Goal: Transaction & Acquisition: Obtain resource

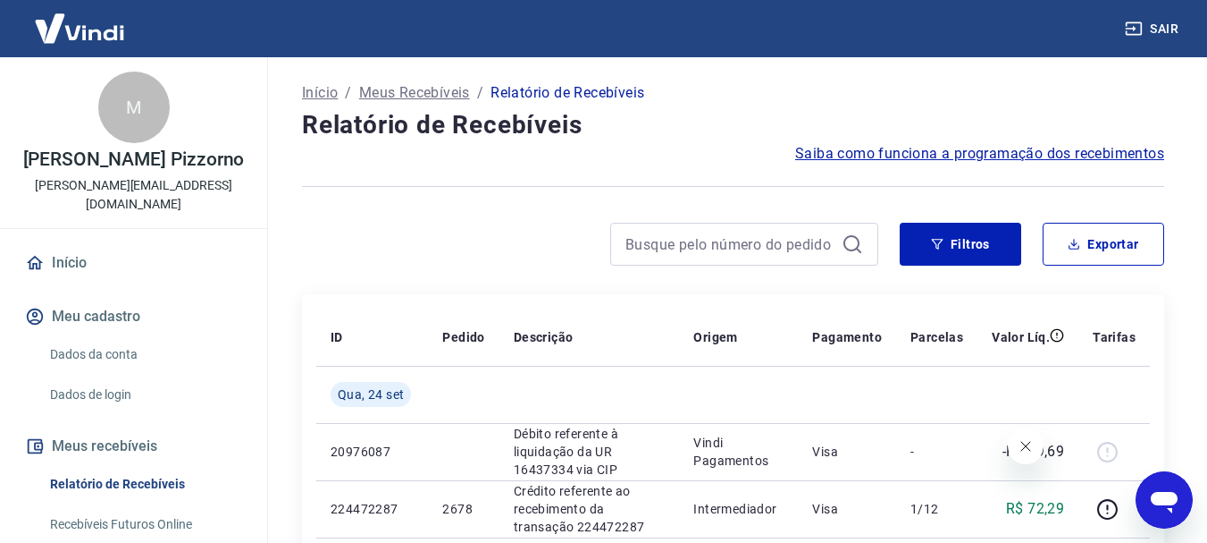
click at [467, 262] on div at bounding box center [590, 244] width 576 height 43
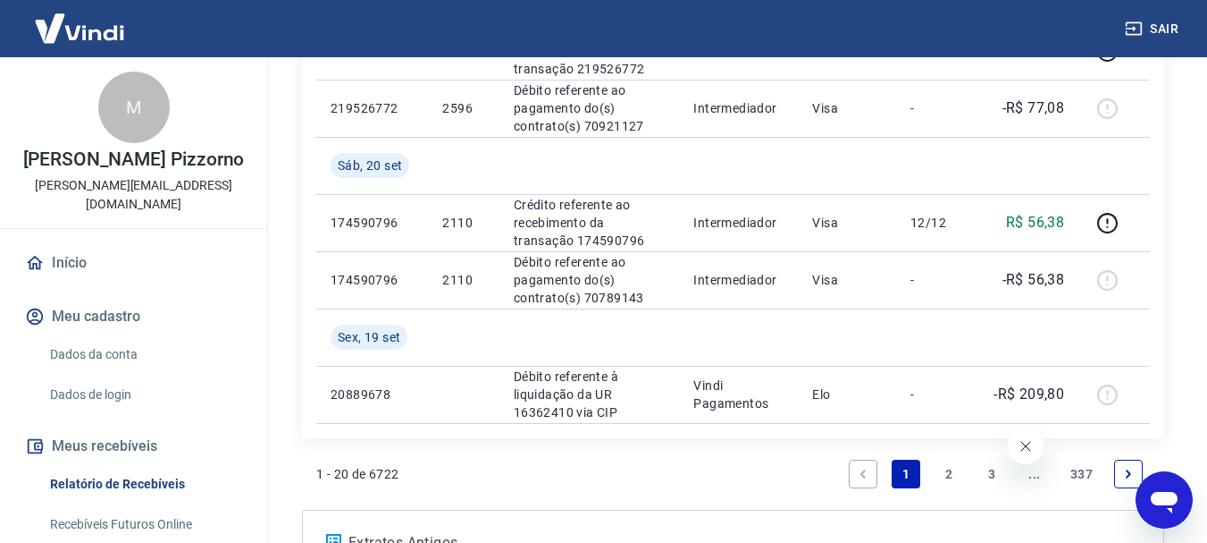
scroll to position [1604, 0]
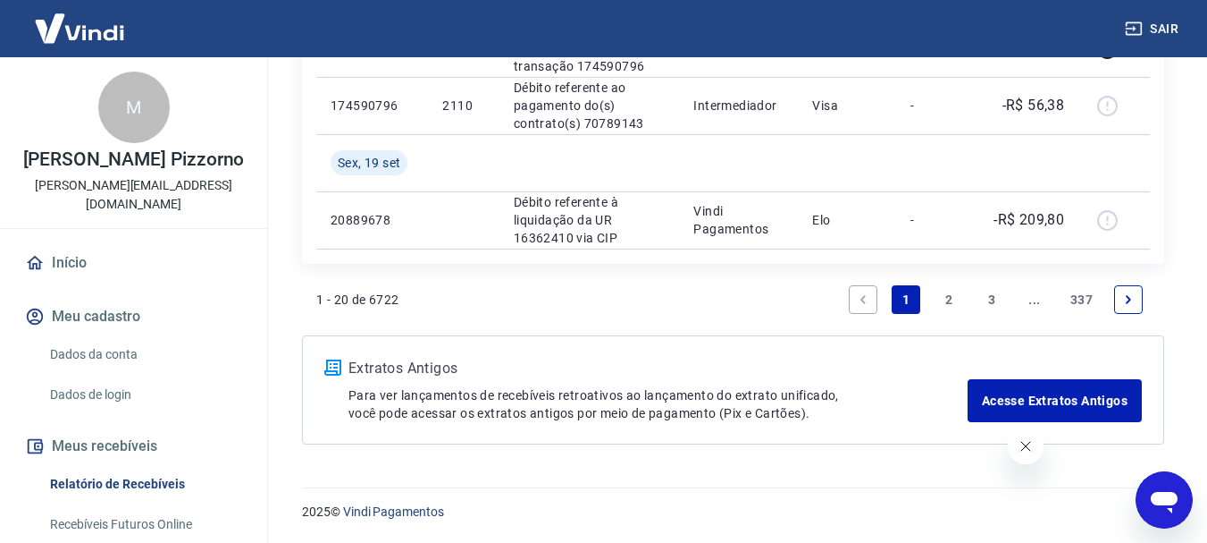
click at [955, 293] on link "2" at bounding box center [949, 299] width 29 height 29
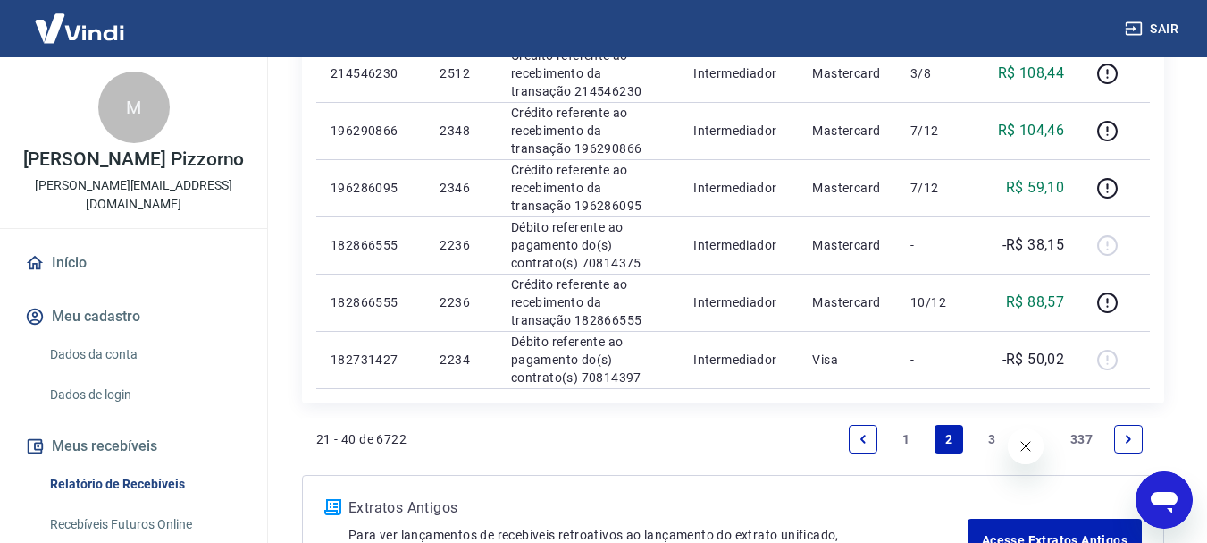
scroll to position [1433, 0]
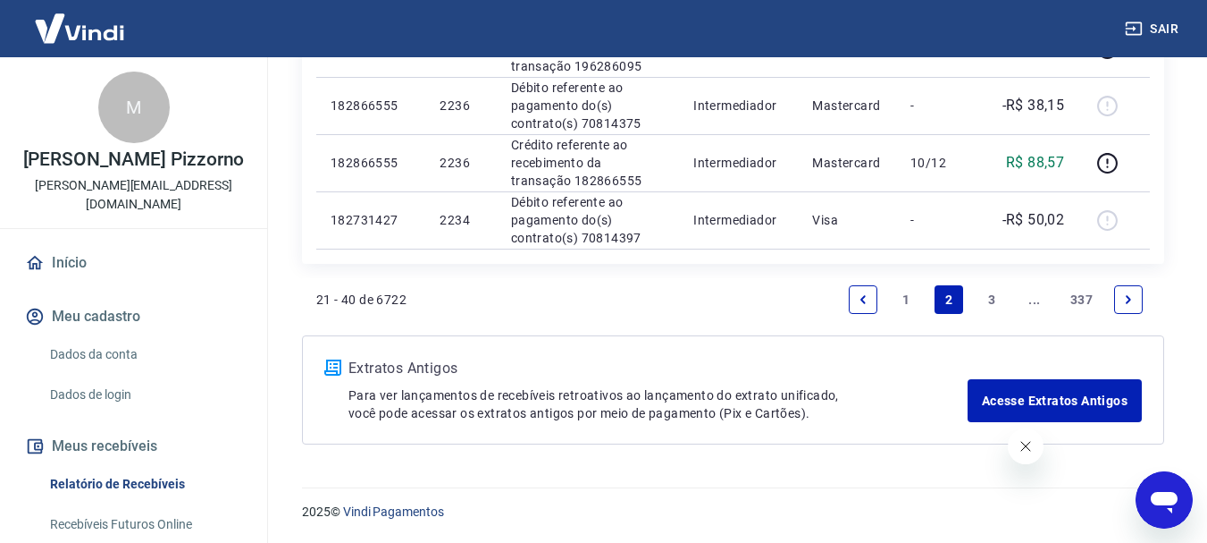
click at [996, 294] on link "3" at bounding box center [992, 299] width 29 height 29
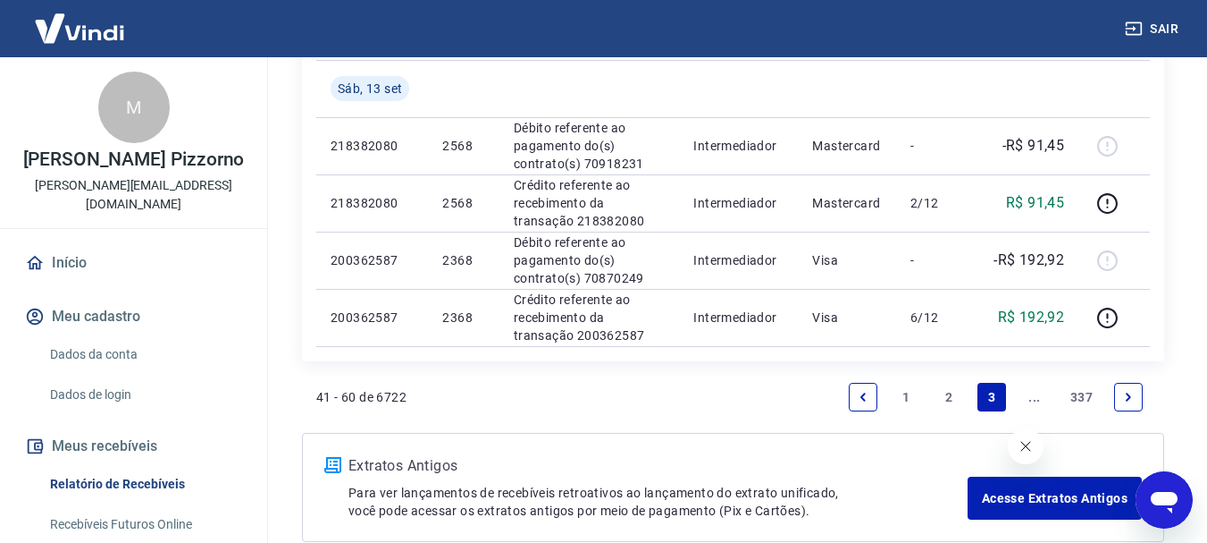
scroll to position [1547, 0]
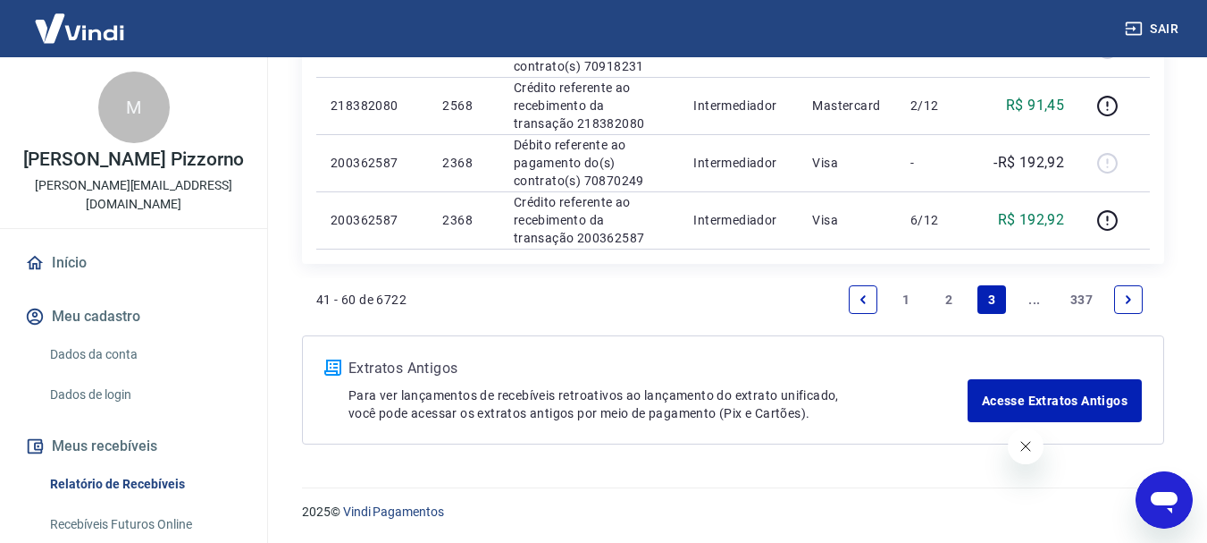
click at [1030, 297] on link "..." at bounding box center [1035, 299] width 29 height 29
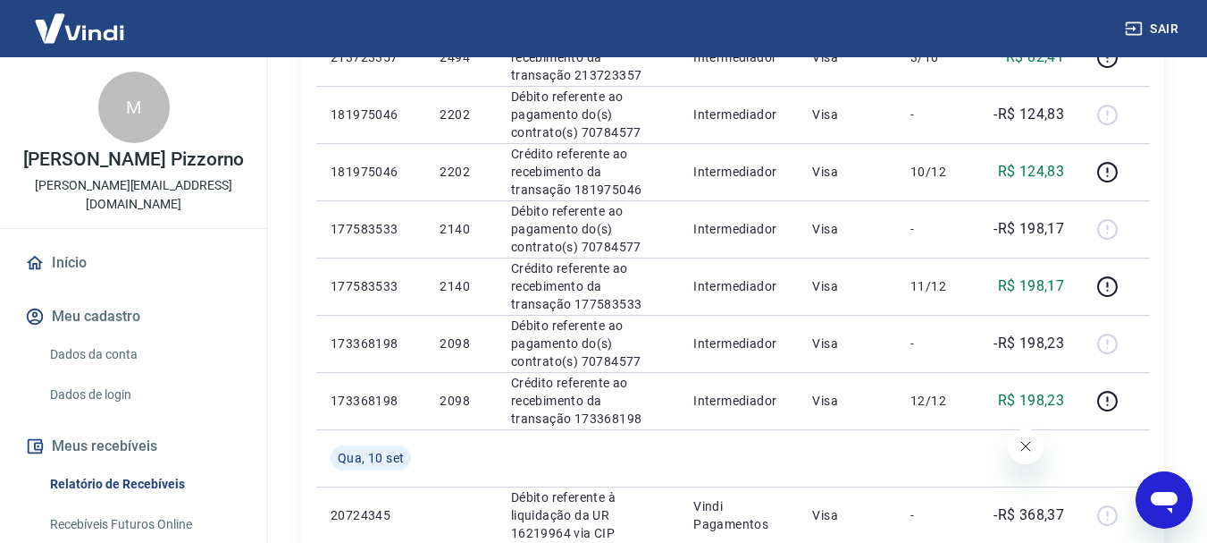
scroll to position [1430, 0]
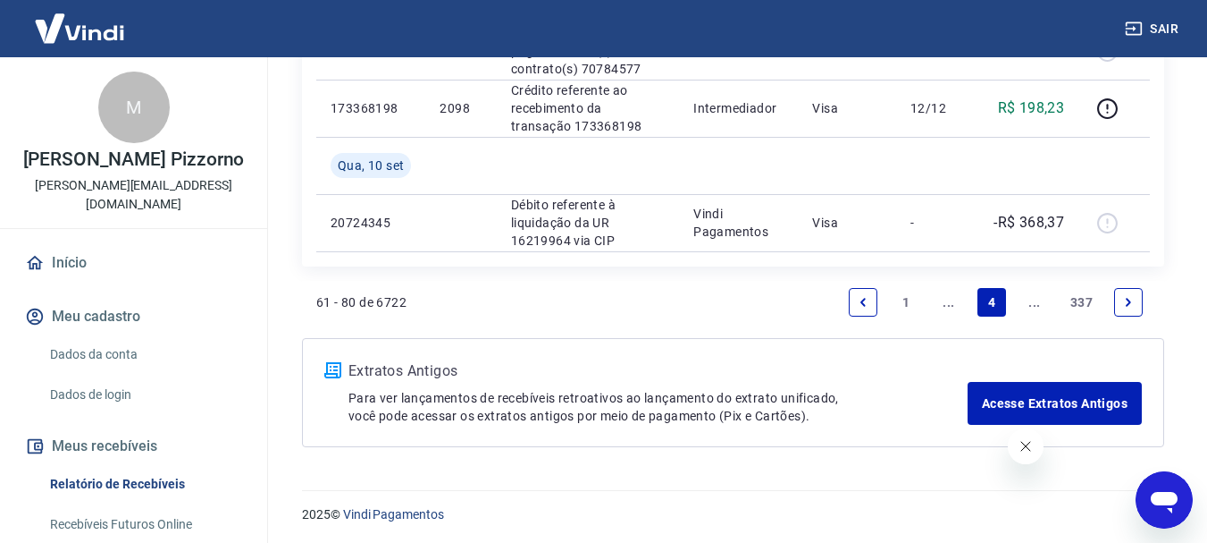
click at [1021, 307] on link "..." at bounding box center [1035, 302] width 29 height 29
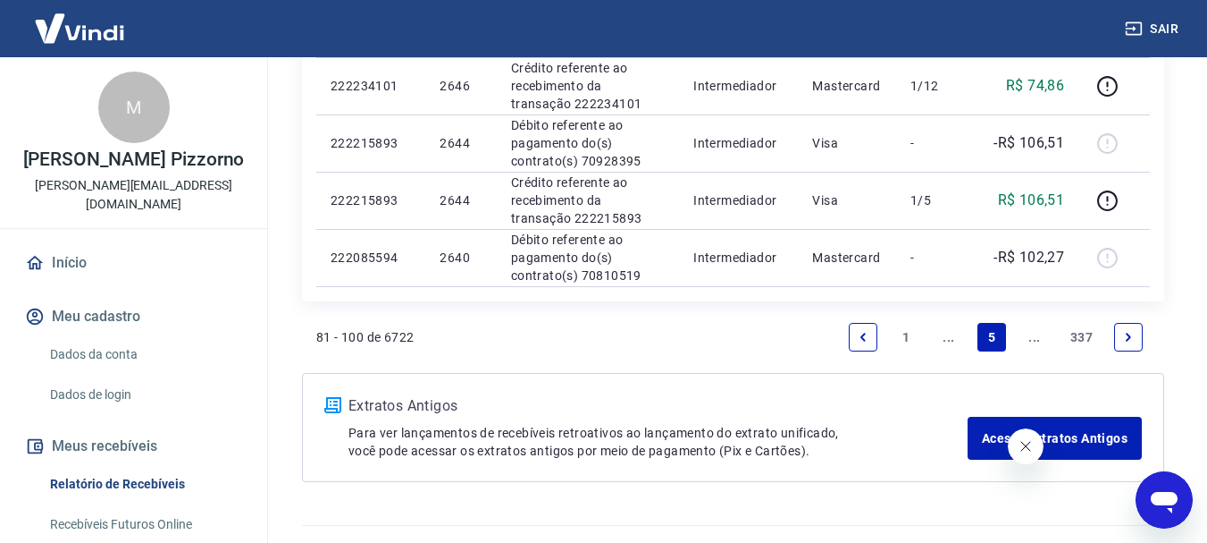
scroll to position [1375, 0]
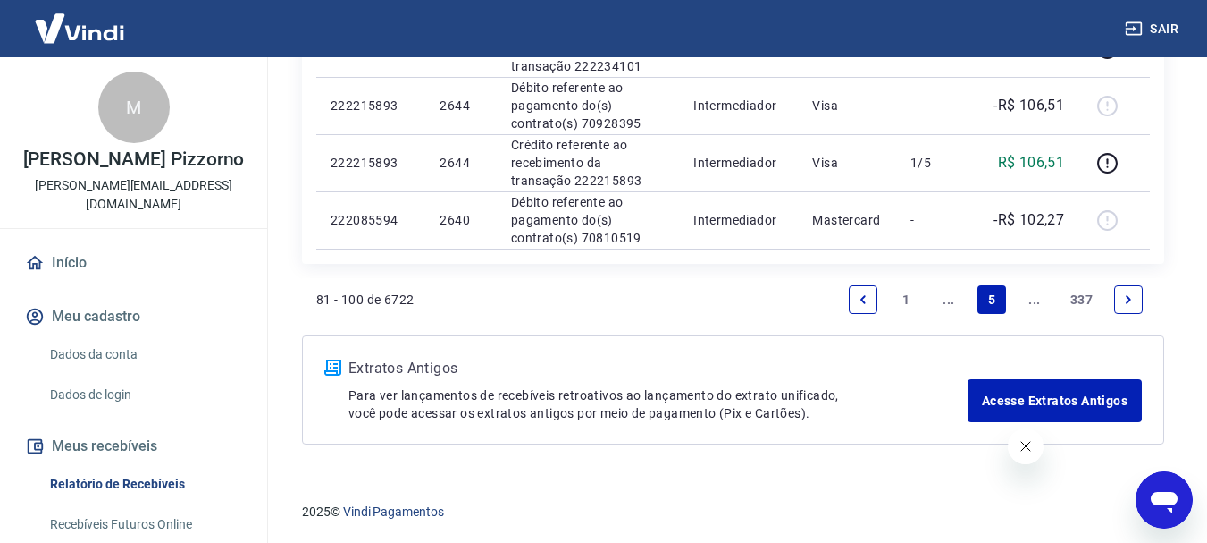
click at [1034, 294] on link "..." at bounding box center [1035, 299] width 29 height 29
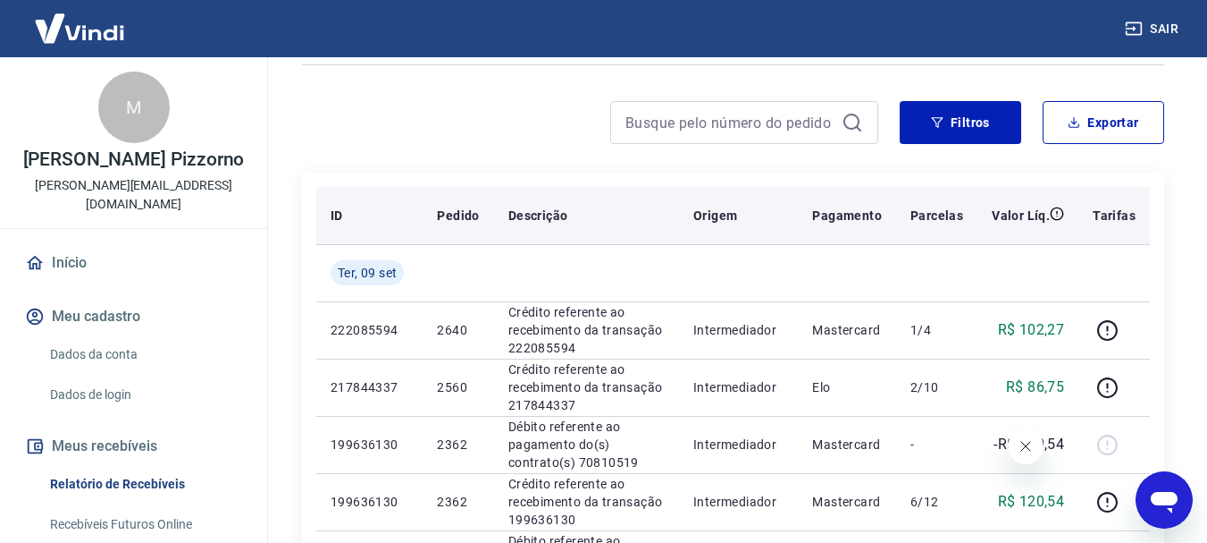
scroll to position [476, 0]
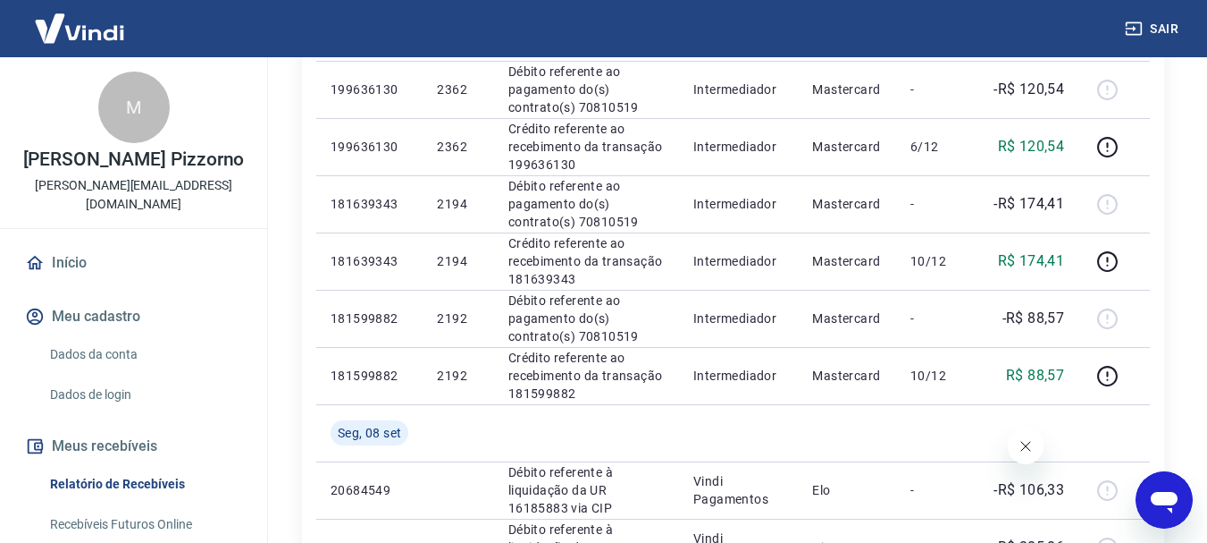
click at [1031, 439] on icon "Fechar mensagem da empresa" at bounding box center [1025, 446] width 14 height 14
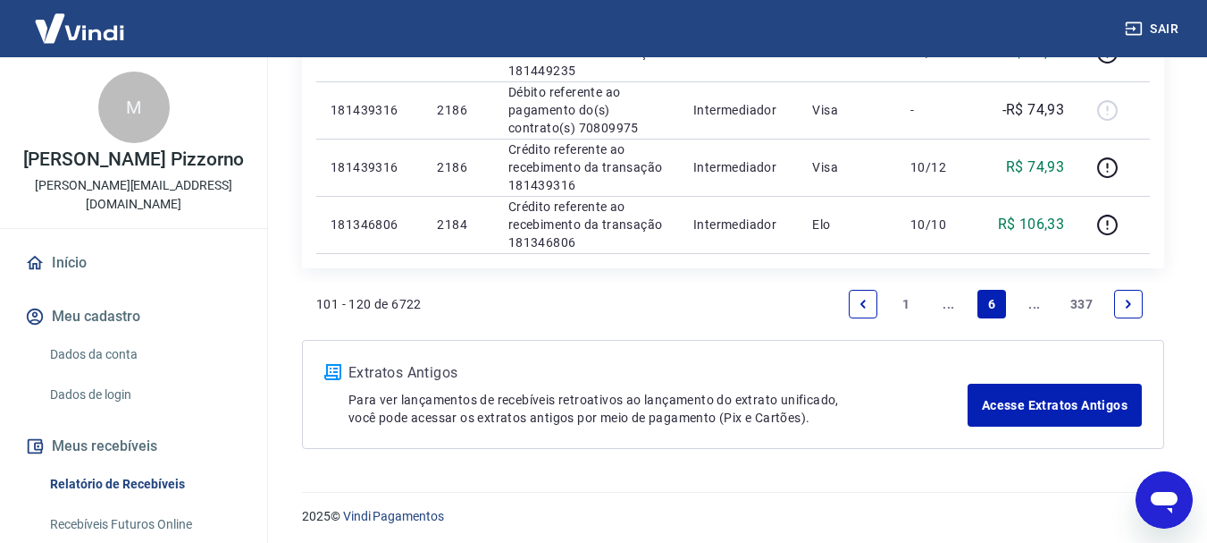
scroll to position [1375, 0]
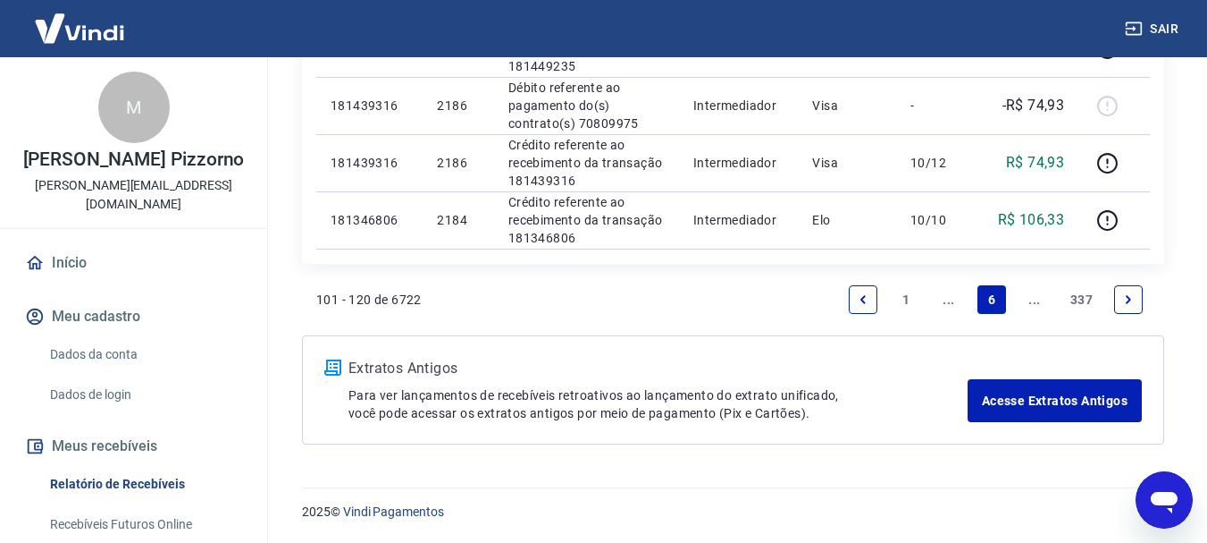
click at [1037, 298] on link "..." at bounding box center [1035, 299] width 29 height 29
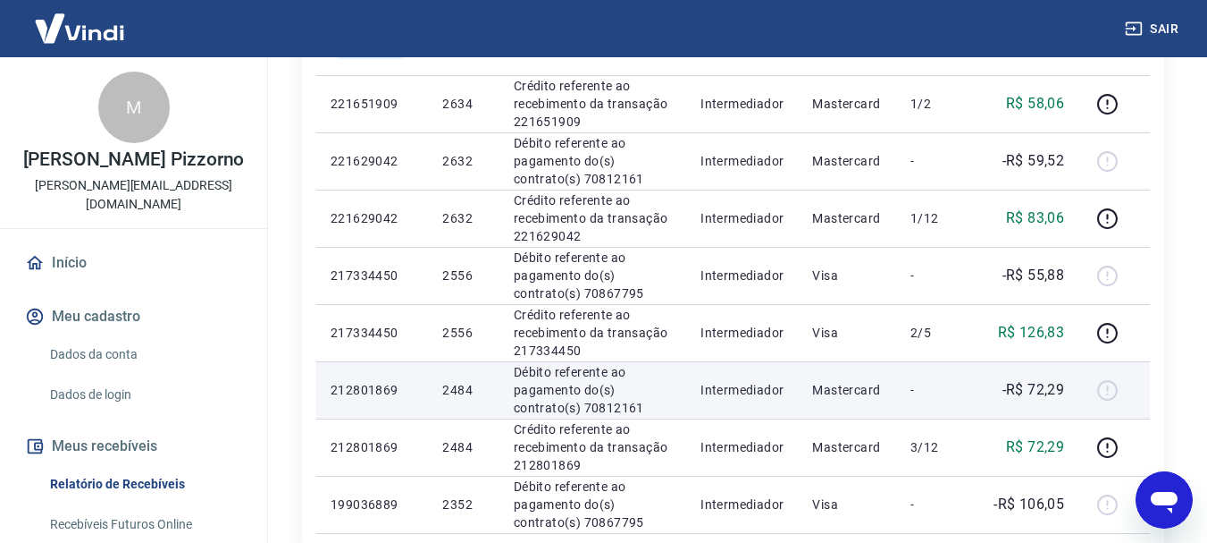
scroll to position [1375, 0]
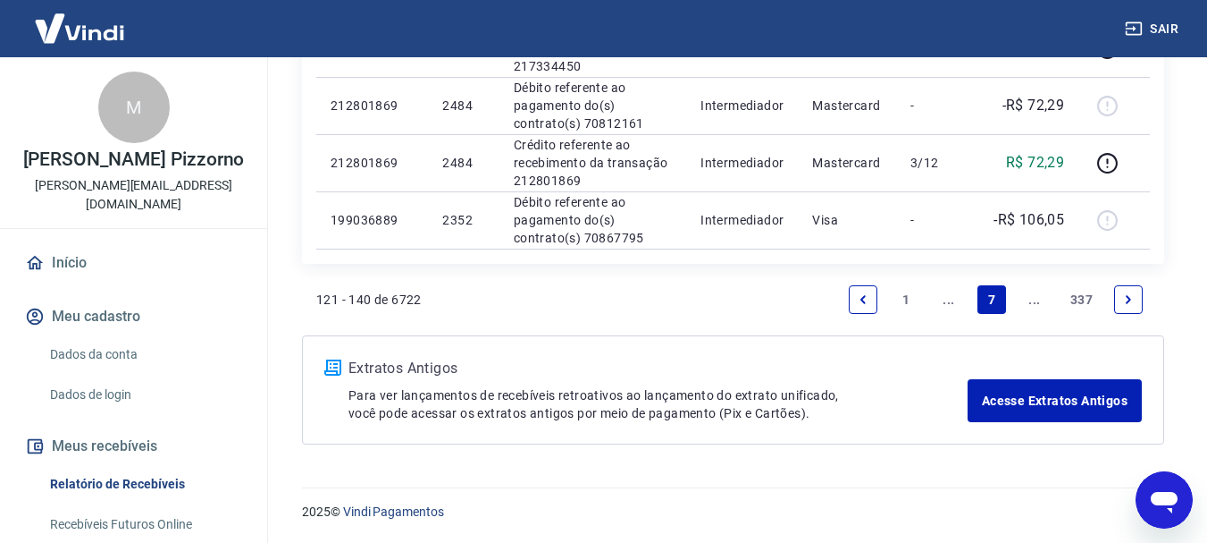
click at [1033, 303] on link "..." at bounding box center [1035, 299] width 29 height 29
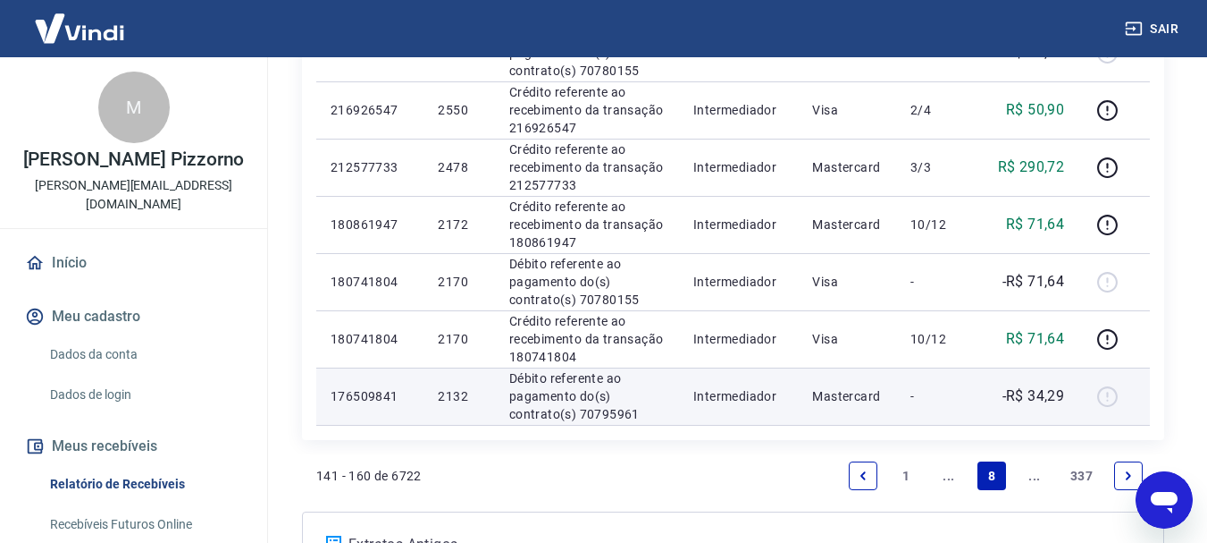
scroll to position [1314, 0]
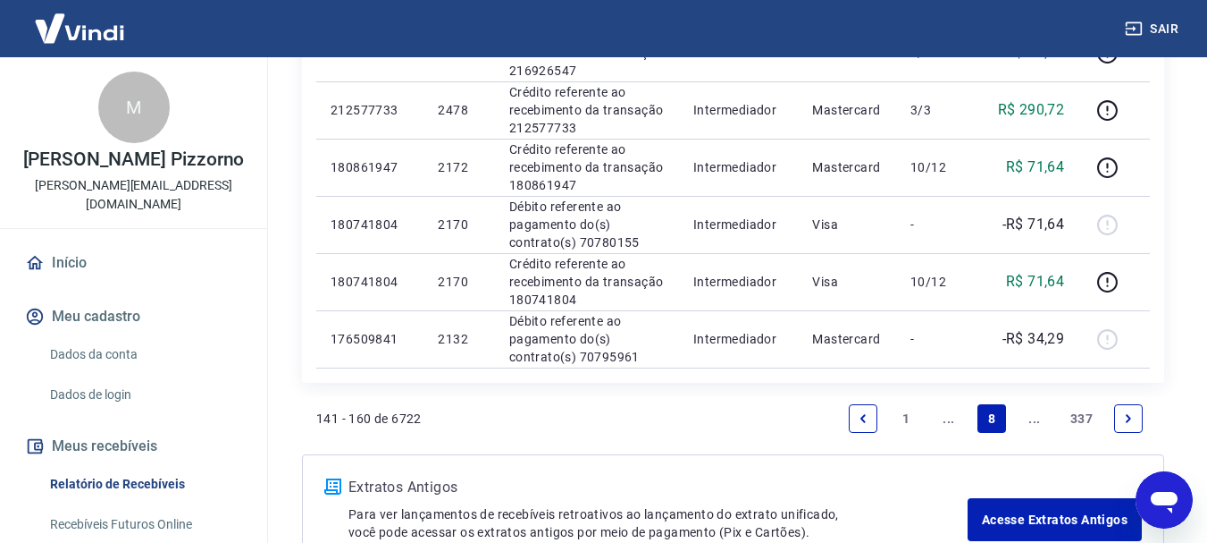
click at [1030, 419] on link "..." at bounding box center [1035, 418] width 29 height 29
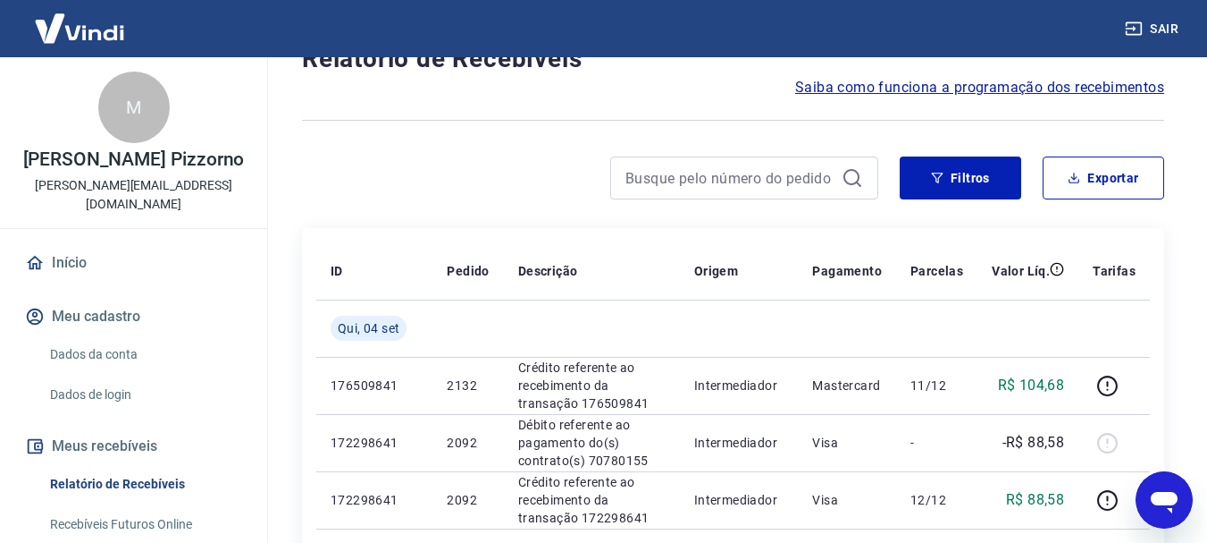
scroll to position [119, 0]
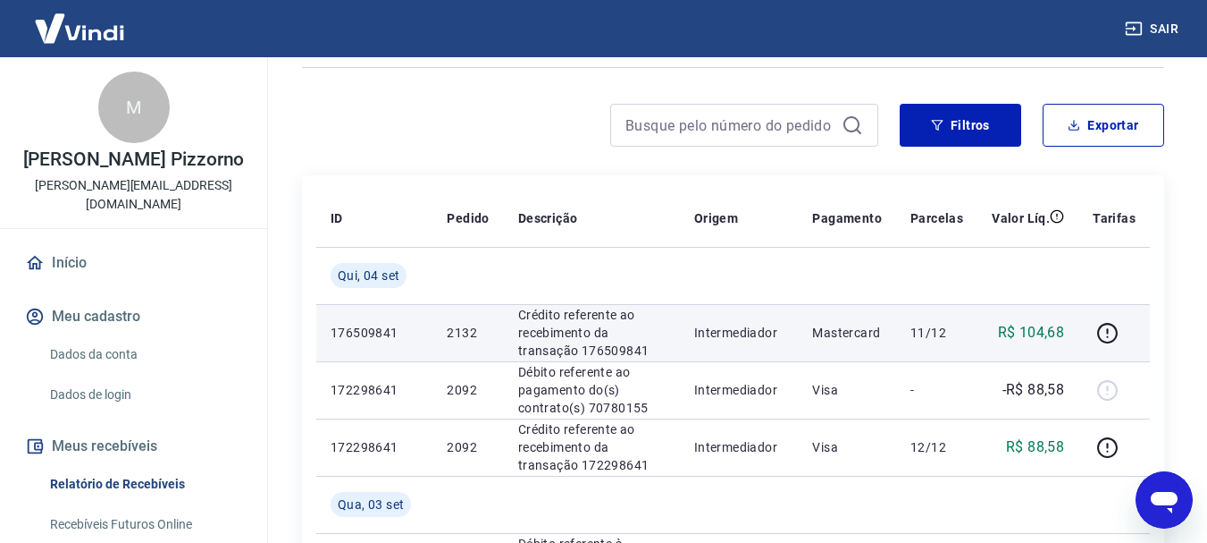
click at [1060, 332] on p "R$ 104,68" at bounding box center [1031, 332] width 67 height 21
drag, startPoint x: 1024, startPoint y: 332, endPoint x: 1075, endPoint y: 331, distance: 51.0
click at [1075, 331] on td "R$ 104,68" at bounding box center [1028, 332] width 101 height 57
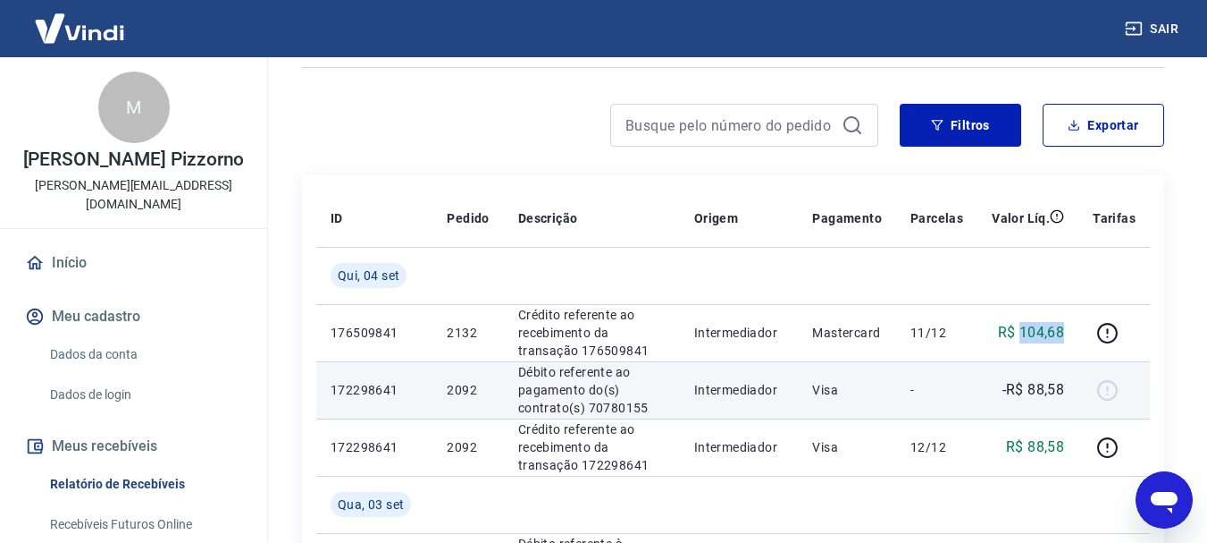
copy p "104,68"
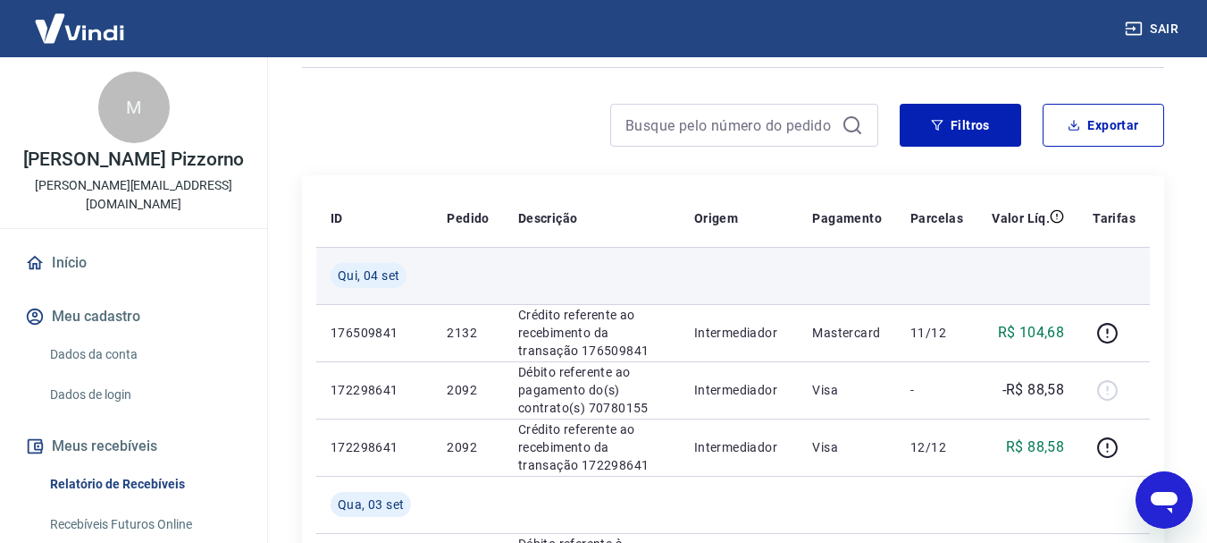
click at [458, 265] on td at bounding box center [468, 275] width 71 height 57
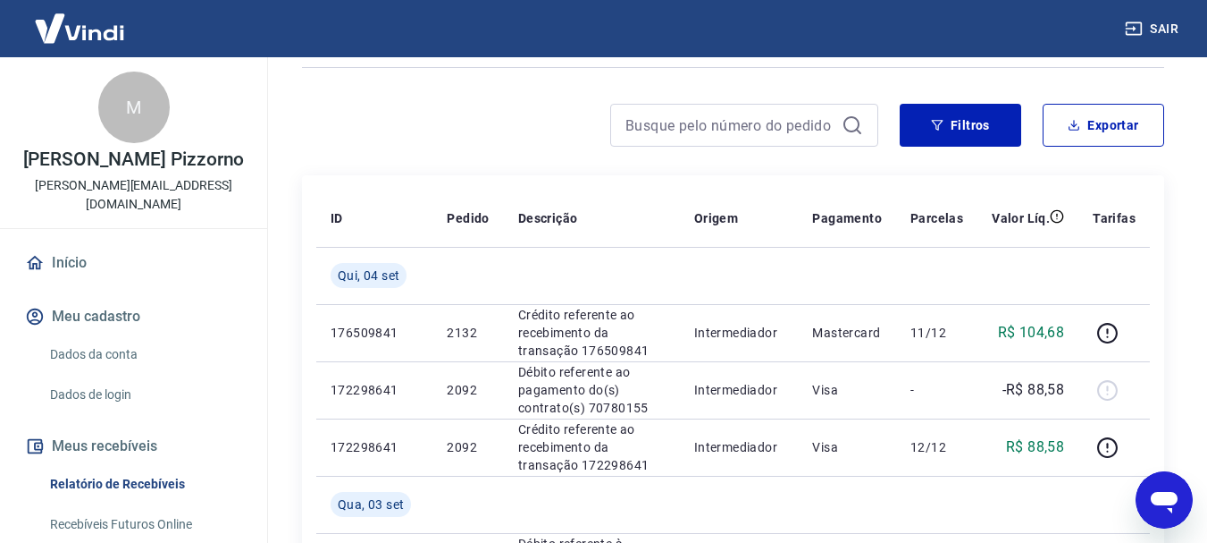
click at [945, 72] on div at bounding box center [733, 68] width 862 height 44
click at [957, 127] on button "Filtros" at bounding box center [961, 125] width 122 height 43
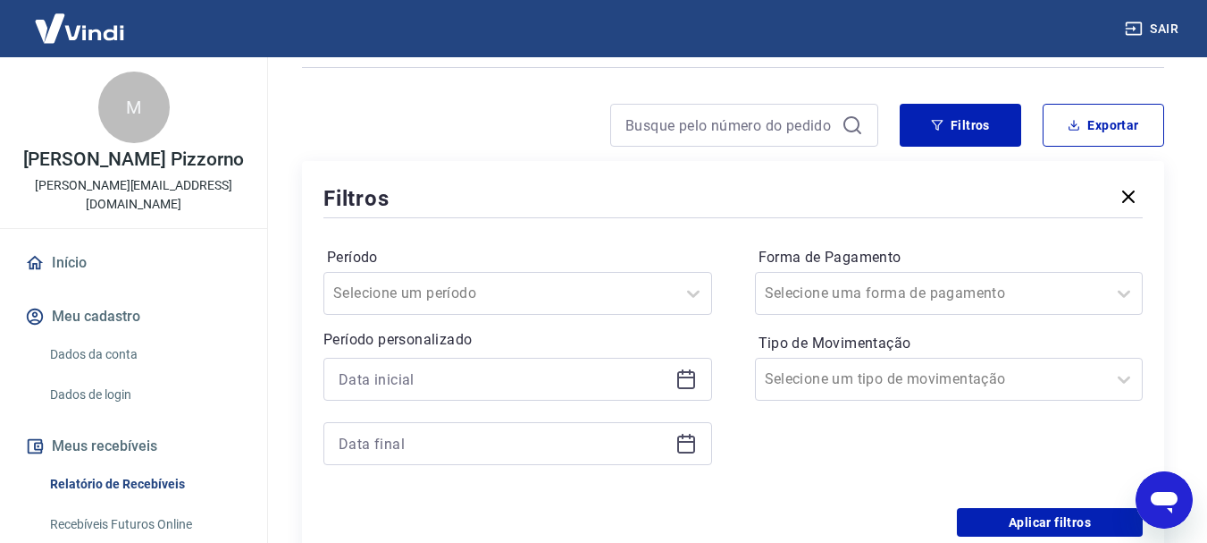
click at [674, 358] on div "Período personalizado" at bounding box center [518, 397] width 389 height 136
click at [685, 382] on icon at bounding box center [686, 378] width 21 height 21
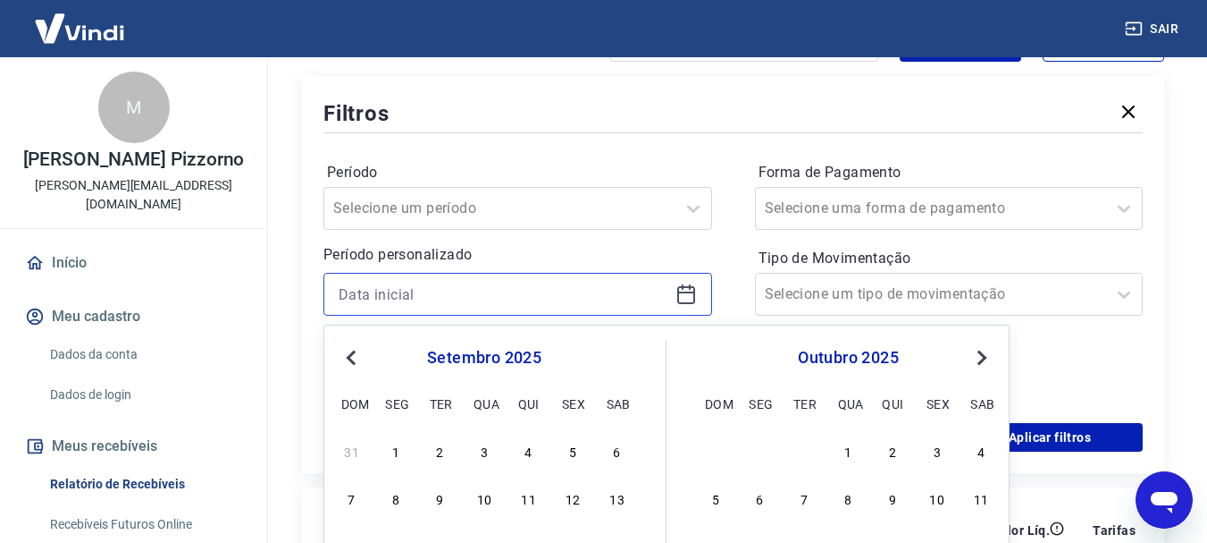
scroll to position [239, 0]
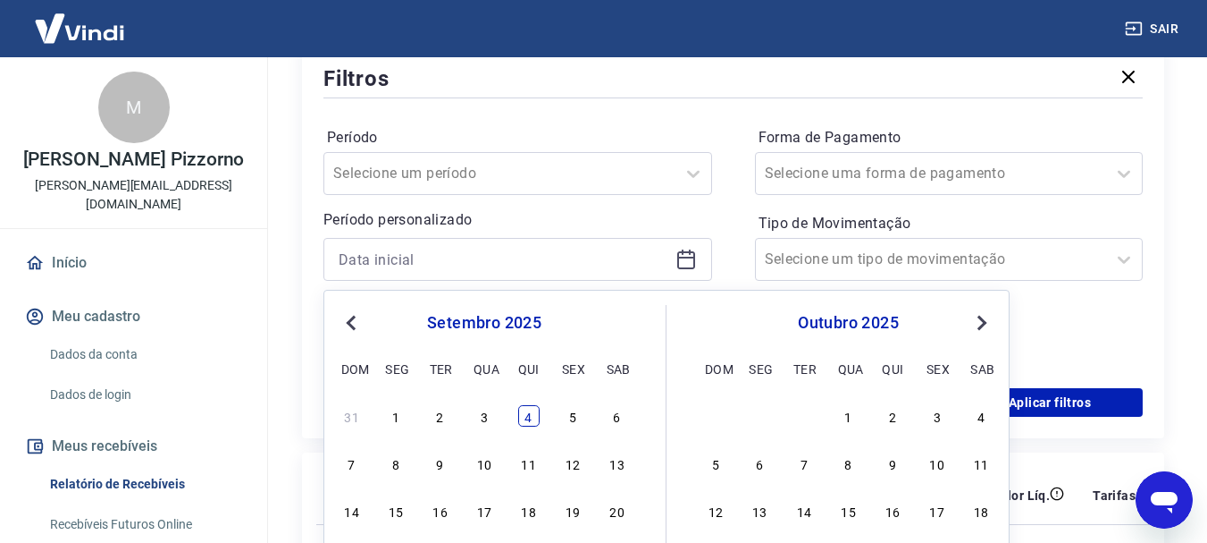
click at [529, 425] on div "4" at bounding box center [528, 415] width 21 height 21
type input "[DATE]"
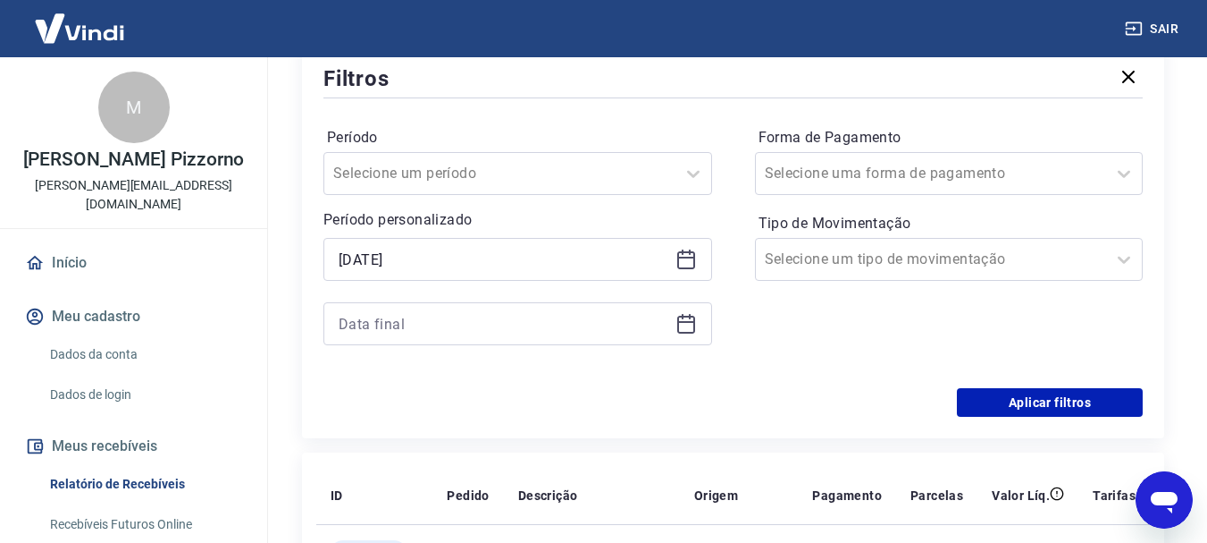
click at [696, 320] on icon at bounding box center [686, 323] width 21 height 21
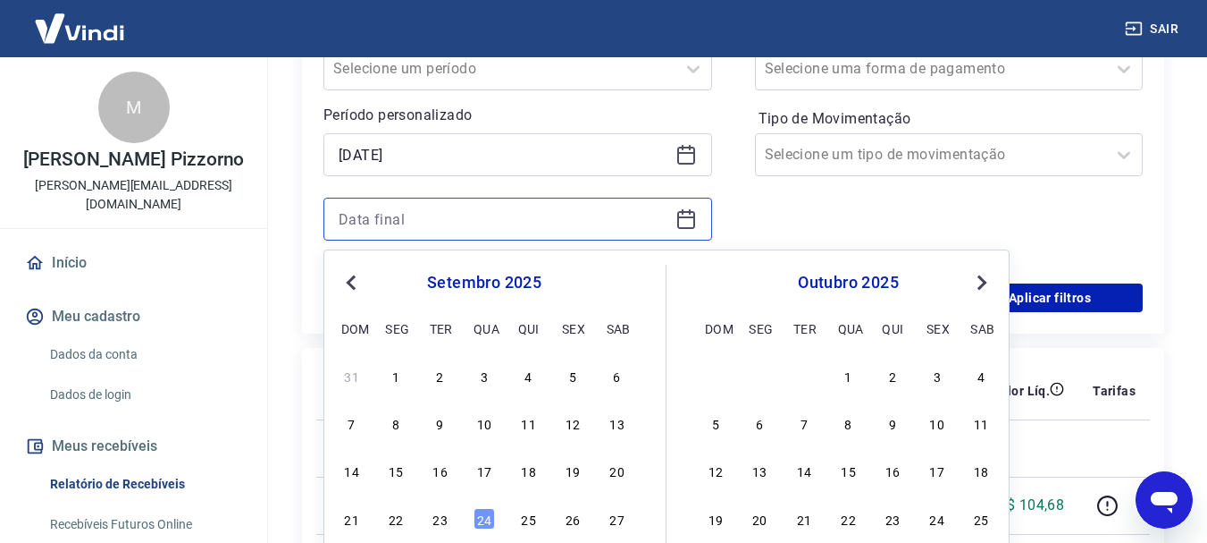
scroll to position [596, 0]
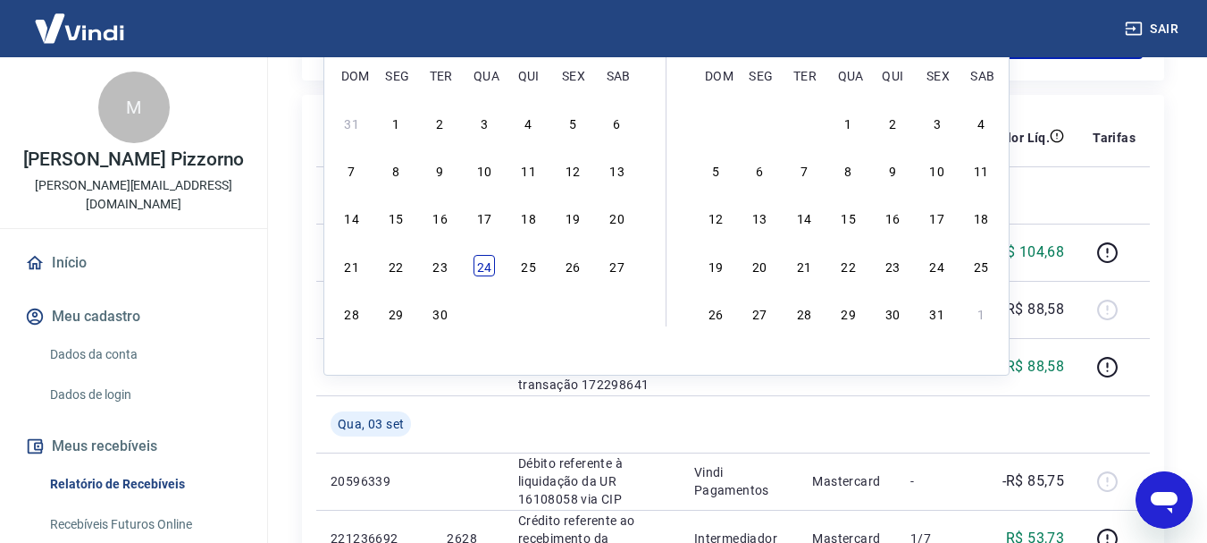
click at [486, 265] on div "24" at bounding box center [484, 265] width 21 height 21
type input "[DATE]"
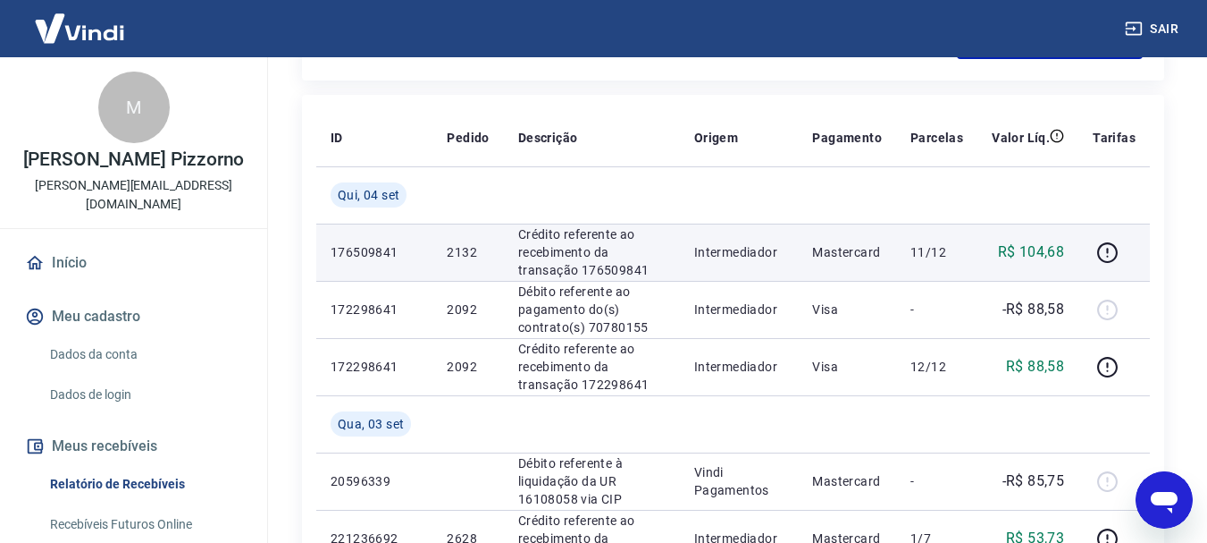
scroll to position [239, 0]
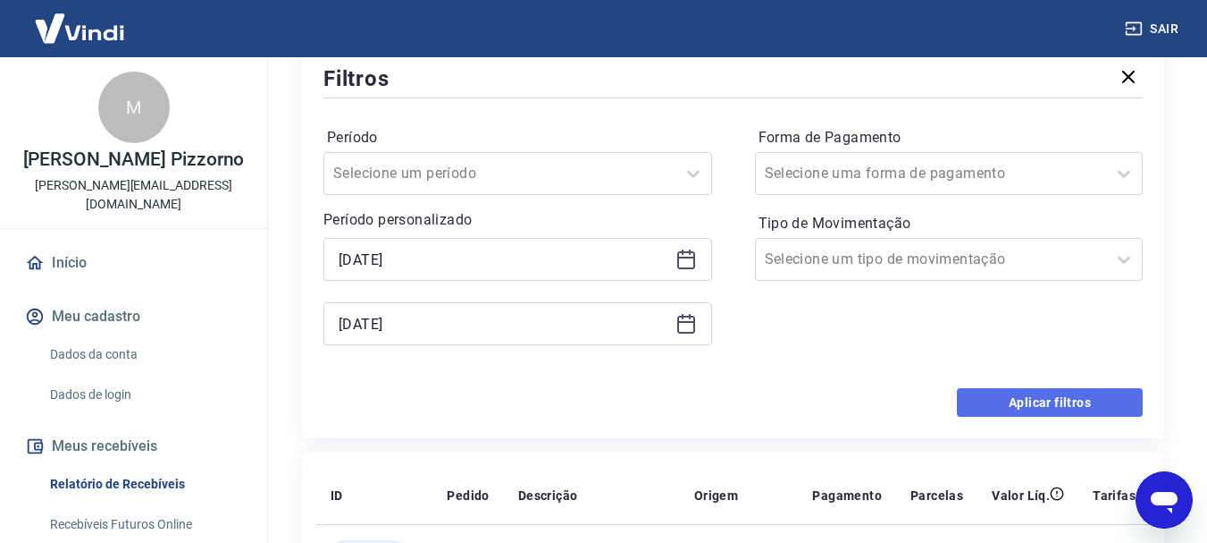
click at [1051, 398] on button "Aplicar filtros" at bounding box center [1050, 402] width 186 height 29
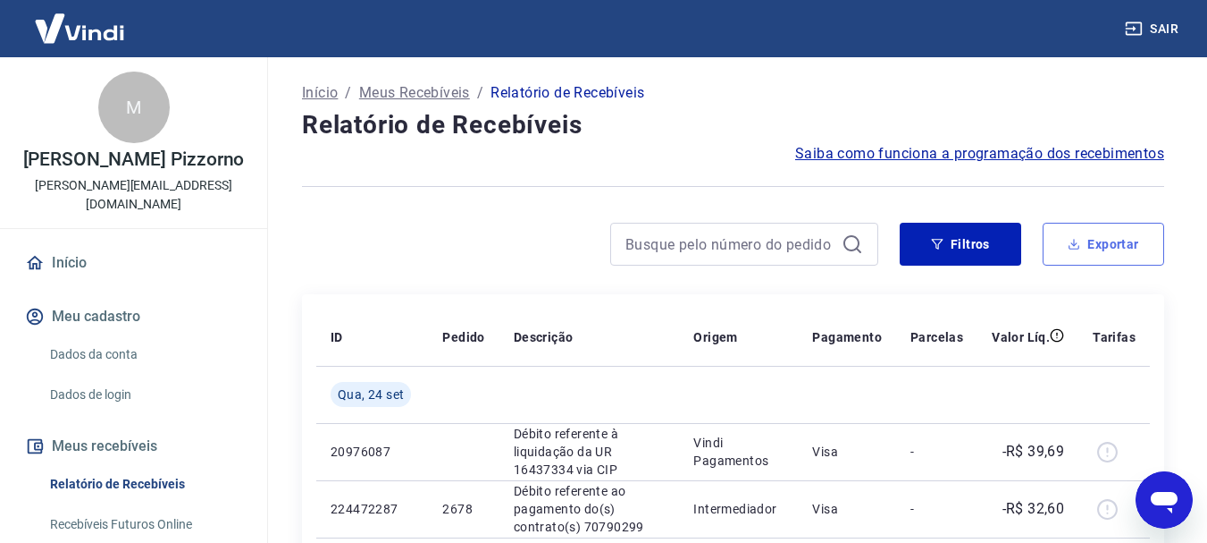
click at [1074, 245] on icon "button" at bounding box center [1075, 244] width 6 height 4
type input "[DATE]"
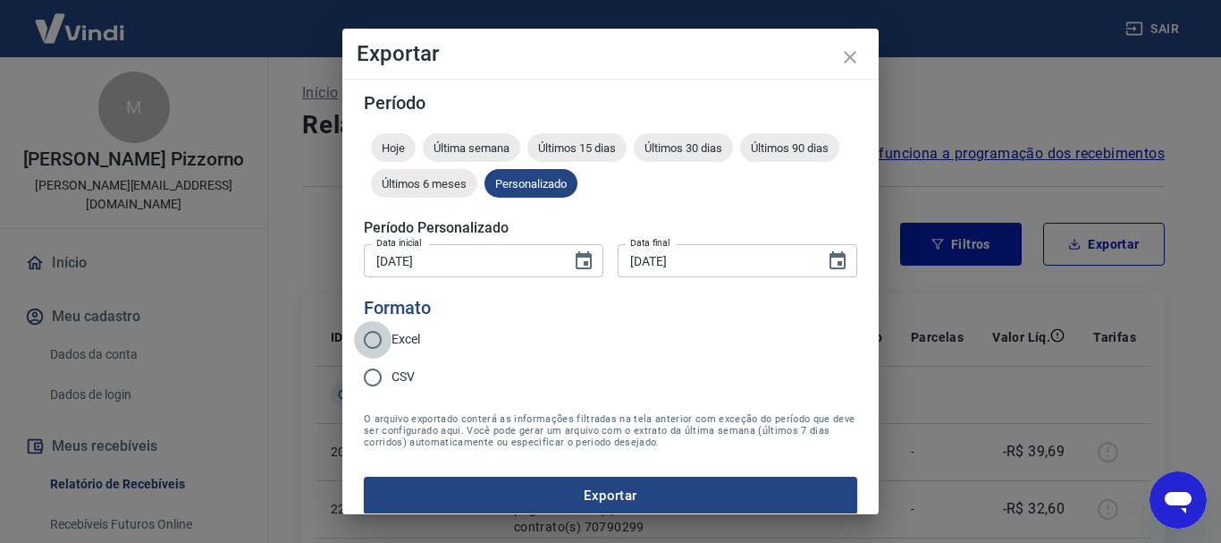
click at [390, 336] on input "Excel" at bounding box center [373, 340] width 38 height 38
radio input "true"
click at [547, 488] on button "Exportar" at bounding box center [610, 495] width 493 height 38
